Goal: Check status: Check status

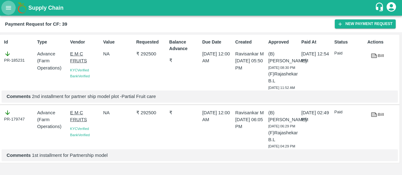
click at [11, 12] on button "open drawer" at bounding box center [8, 8] width 14 height 14
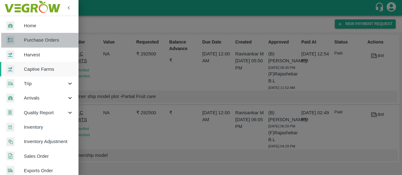
click at [56, 41] on span "Purchase Orders" at bounding box center [49, 40] width 50 height 7
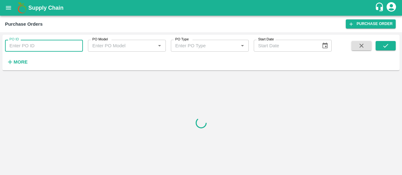
click at [50, 49] on input "PO ID" at bounding box center [44, 46] width 78 height 12
paste input "174056"
click at [50, 49] on input "174056" at bounding box center [44, 46] width 78 height 12
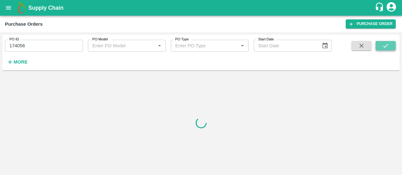
click at [389, 50] on button "submit" at bounding box center [385, 45] width 20 height 9
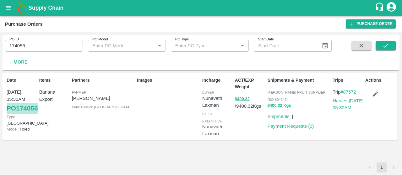
click at [22, 114] on link "PO 174056" at bounding box center [22, 108] width 31 height 11
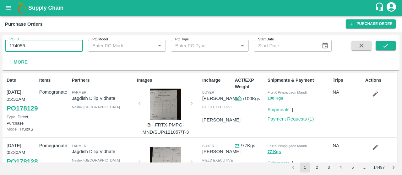
click at [66, 48] on input "174056" at bounding box center [44, 46] width 78 height 12
type input "1"
paste input "text"
click at [387, 43] on icon "submit" at bounding box center [385, 45] width 7 height 7
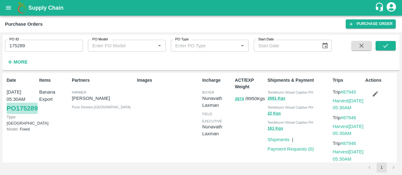
click at [15, 114] on link "PO 175289" at bounding box center [22, 108] width 31 height 11
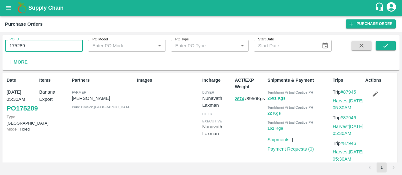
click at [47, 46] on input "175289" at bounding box center [44, 46] width 78 height 12
type input "1"
paste input "text"
click at [389, 46] on button "submit" at bounding box center [385, 45] width 20 height 9
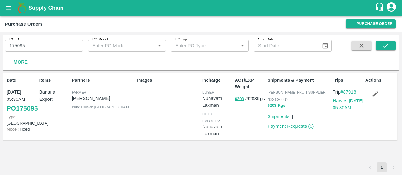
click at [192, 95] on div "Images" at bounding box center [166, 107] width 65 height 64
click at [4, 119] on div "Date 10 Sep, 05:30AM PO 175095 Type: Farm Gate Model: Fixed" at bounding box center [20, 107] width 33 height 64
click at [11, 114] on link "PO 175095" at bounding box center [22, 108] width 31 height 11
click at [26, 46] on input "175095" at bounding box center [44, 46] width 78 height 12
type input "1"
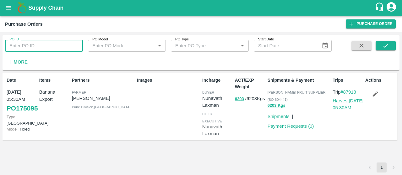
paste input "text"
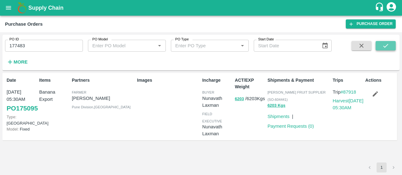
click at [395, 45] on button "submit" at bounding box center [385, 45] width 20 height 9
click at [12, 114] on link "PO 177483" at bounding box center [22, 108] width 31 height 11
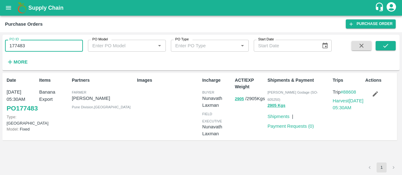
click at [49, 46] on input "177483" at bounding box center [44, 46] width 78 height 12
type input "1"
paste input "text"
drag, startPoint x: 388, startPoint y: 52, endPoint x: 388, endPoint y: 49, distance: 3.5
click at [388, 49] on span at bounding box center [385, 54] width 20 height 26
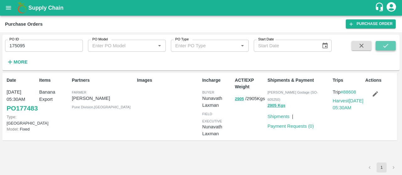
click at [388, 49] on icon "submit" at bounding box center [385, 45] width 7 height 7
click at [9, 114] on link "PO 175095" at bounding box center [22, 108] width 31 height 11
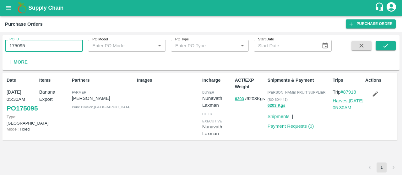
click at [39, 48] on input "175095" at bounding box center [44, 46] width 78 height 12
type input "1"
paste input "text"
click at [386, 48] on icon "submit" at bounding box center [385, 45] width 7 height 7
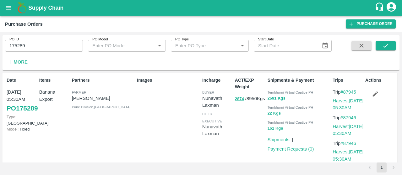
scroll to position [10, 0]
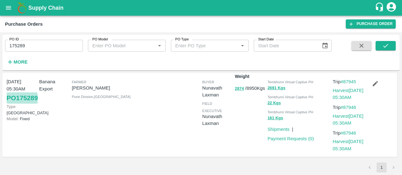
click at [16, 104] on link "PO 175289" at bounding box center [22, 98] width 31 height 11
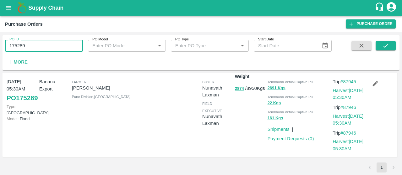
click at [44, 42] on input "175289" at bounding box center [44, 46] width 78 height 12
type input "1"
paste input "text"
click at [383, 45] on icon "submit" at bounding box center [385, 45] width 7 height 7
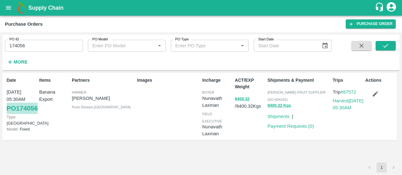
click at [28, 114] on link "PO 174056" at bounding box center [22, 108] width 31 height 11
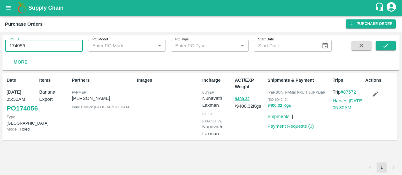
click at [59, 41] on input "174056" at bounding box center [44, 46] width 78 height 12
type input "1"
paste input "text"
type input "175310"
click at [384, 51] on span at bounding box center [385, 54] width 20 height 26
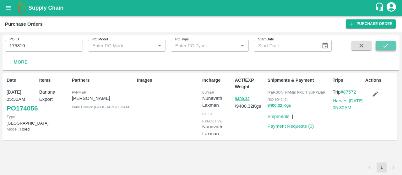
click at [386, 48] on icon "submit" at bounding box center [385, 45] width 7 height 7
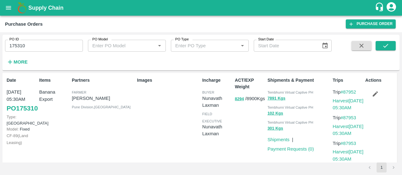
click at [8, 114] on link "PO 175310" at bounding box center [22, 108] width 31 height 11
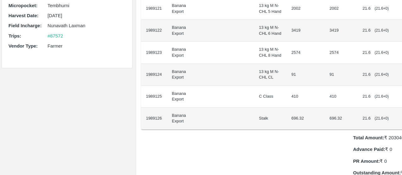
scroll to position [127, 0]
click at [324, 107] on td "410" at bounding box center [340, 96] width 33 height 22
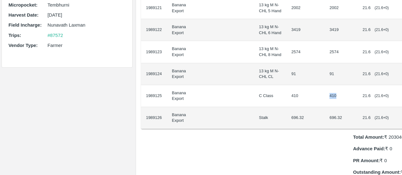
click at [324, 107] on td "410" at bounding box center [340, 96] width 33 height 22
copy td "410"
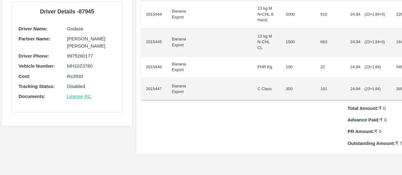
scroll to position [185, 0]
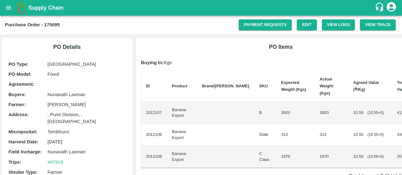
click at [314, 158] on td "1970" at bounding box center [331, 157] width 34 height 22
copy td "1970"
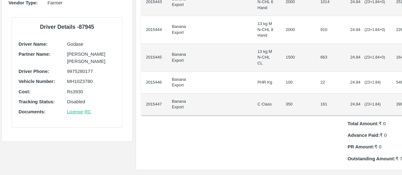
scroll to position [170, 0]
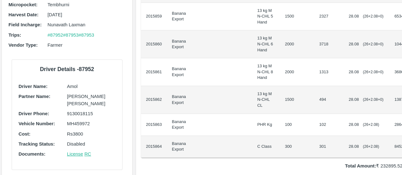
scroll to position [128, 0]
